Goal: Information Seeking & Learning: Learn about a topic

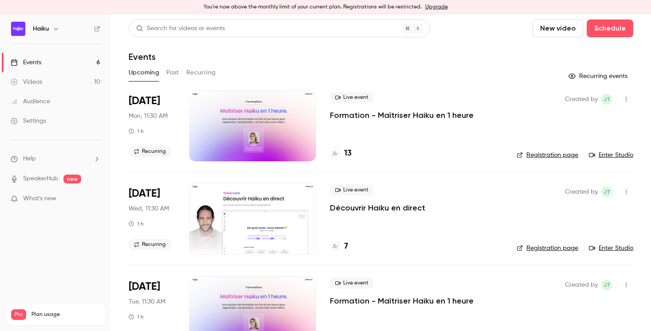
click at [174, 72] on button "Past" at bounding box center [172, 73] width 13 height 14
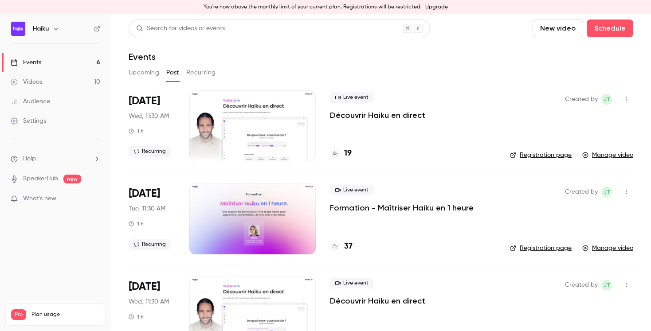
click at [361, 208] on p "Formation - Maîtriser Haiku en 1 heure" at bounding box center [402, 208] width 144 height 11
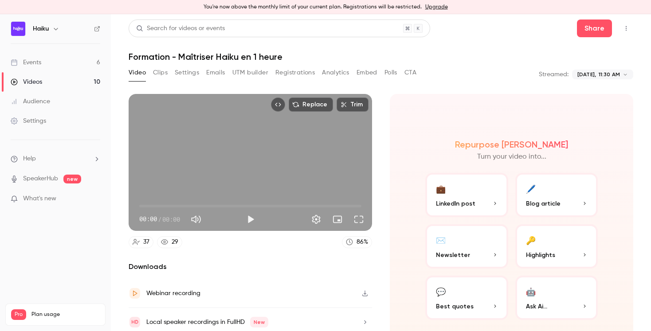
click at [335, 71] on button "Analytics" at bounding box center [336, 73] width 28 height 14
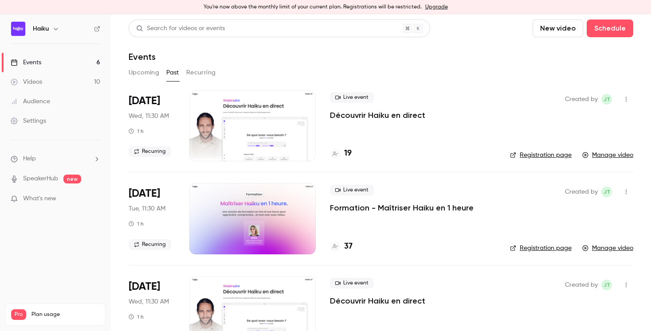
click at [135, 74] on button "Upcoming" at bounding box center [144, 73] width 31 height 14
